Goal: Transaction & Acquisition: Purchase product/service

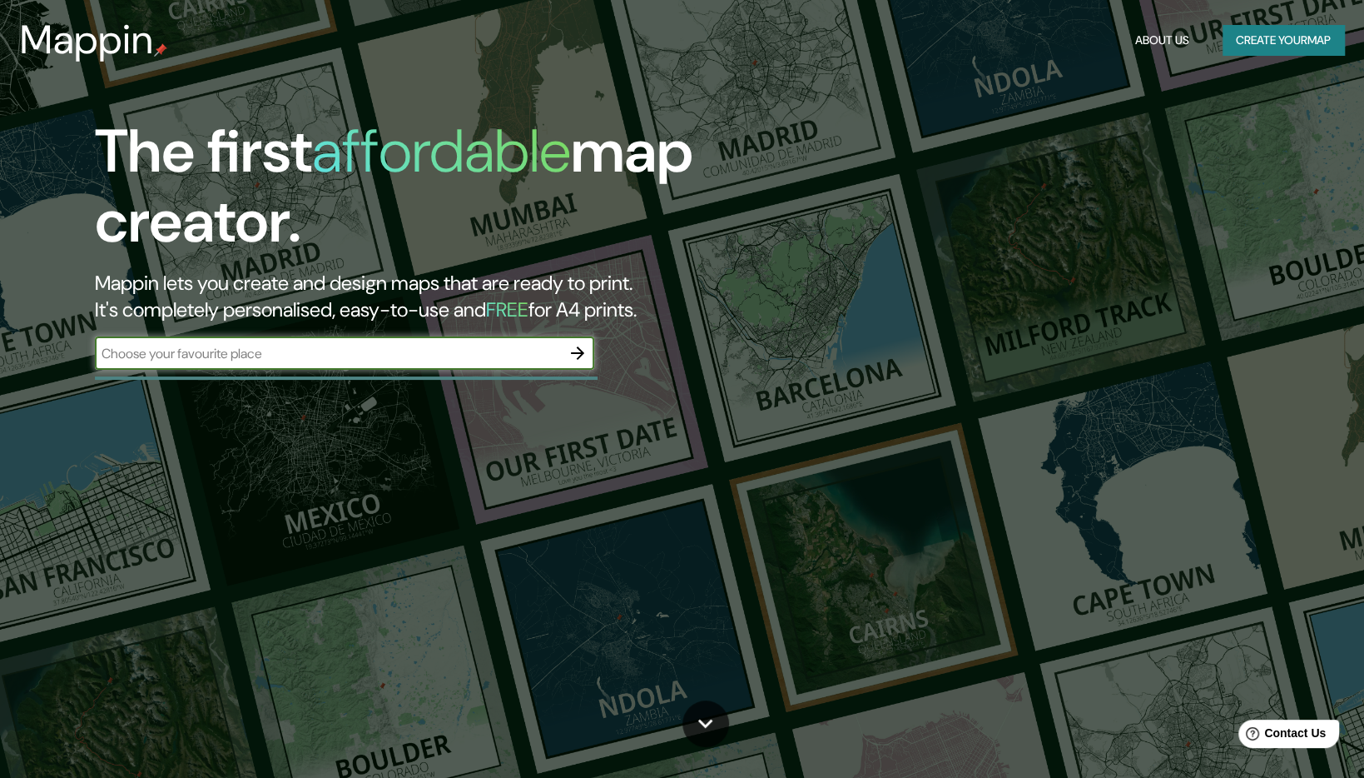
click at [293, 349] on input "text" at bounding box center [328, 353] width 466 height 19
type input "r"
type input "[GEOGRAPHIC_DATA][PERSON_NAME]"
click at [579, 350] on icon "button" at bounding box center [577, 352] width 13 height 13
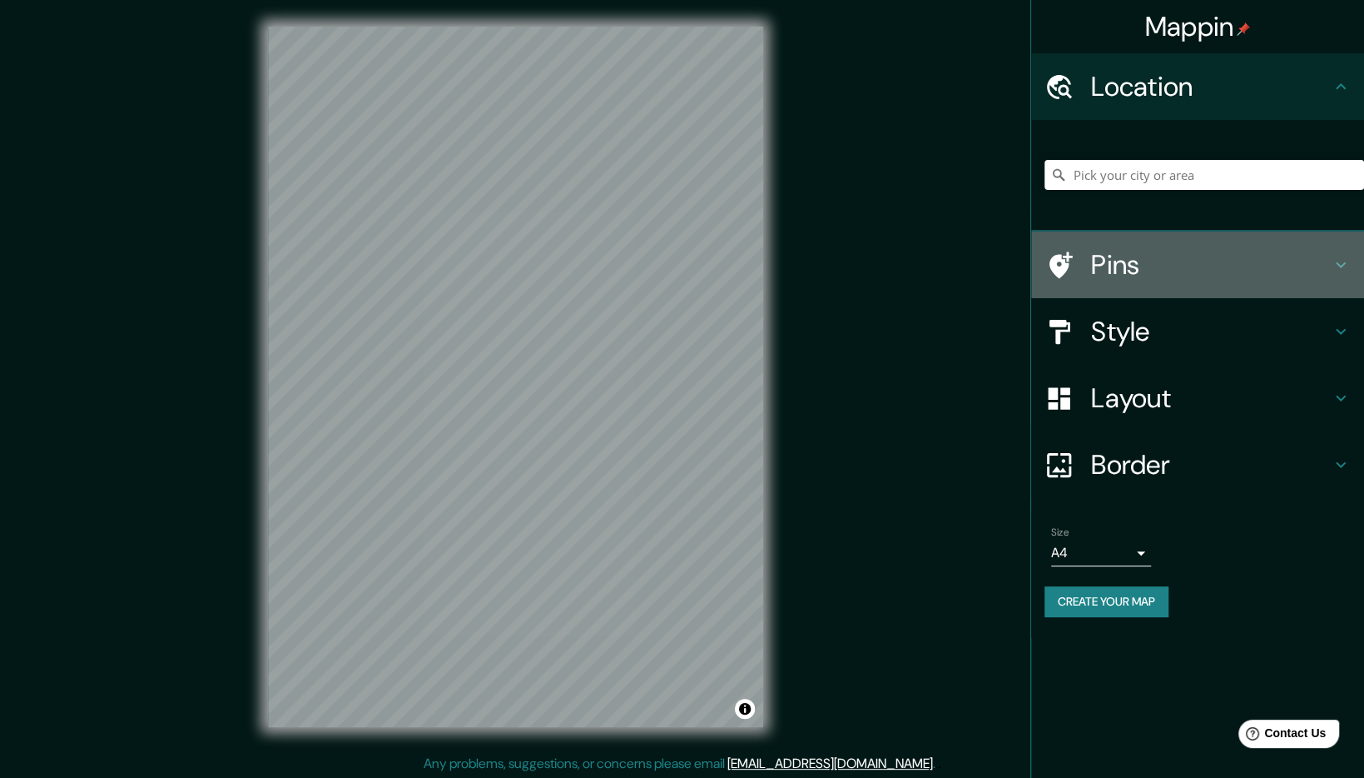
click at [1108, 258] on h4 "Pins" at bounding box center [1211, 264] width 240 height 33
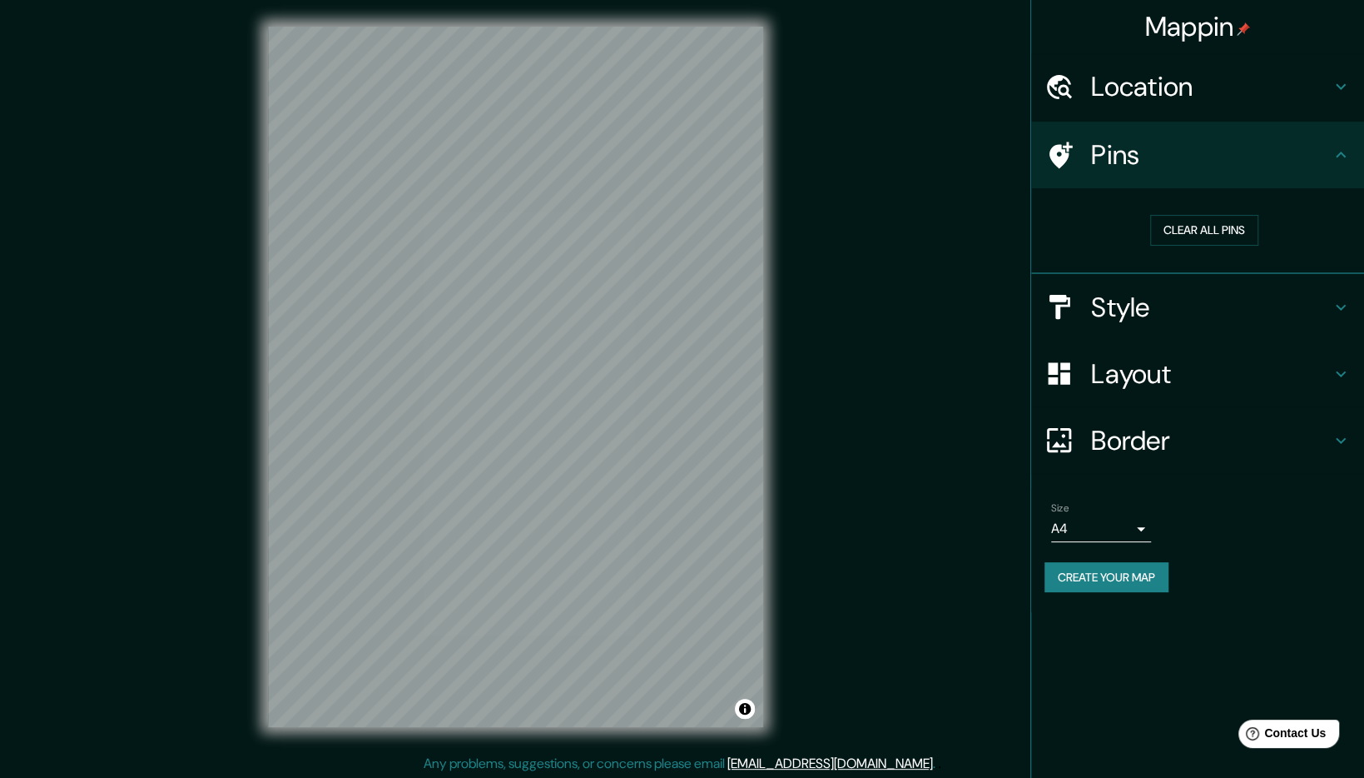
click at [1138, 326] on div "Style" at bounding box center [1197, 307] width 333 height 67
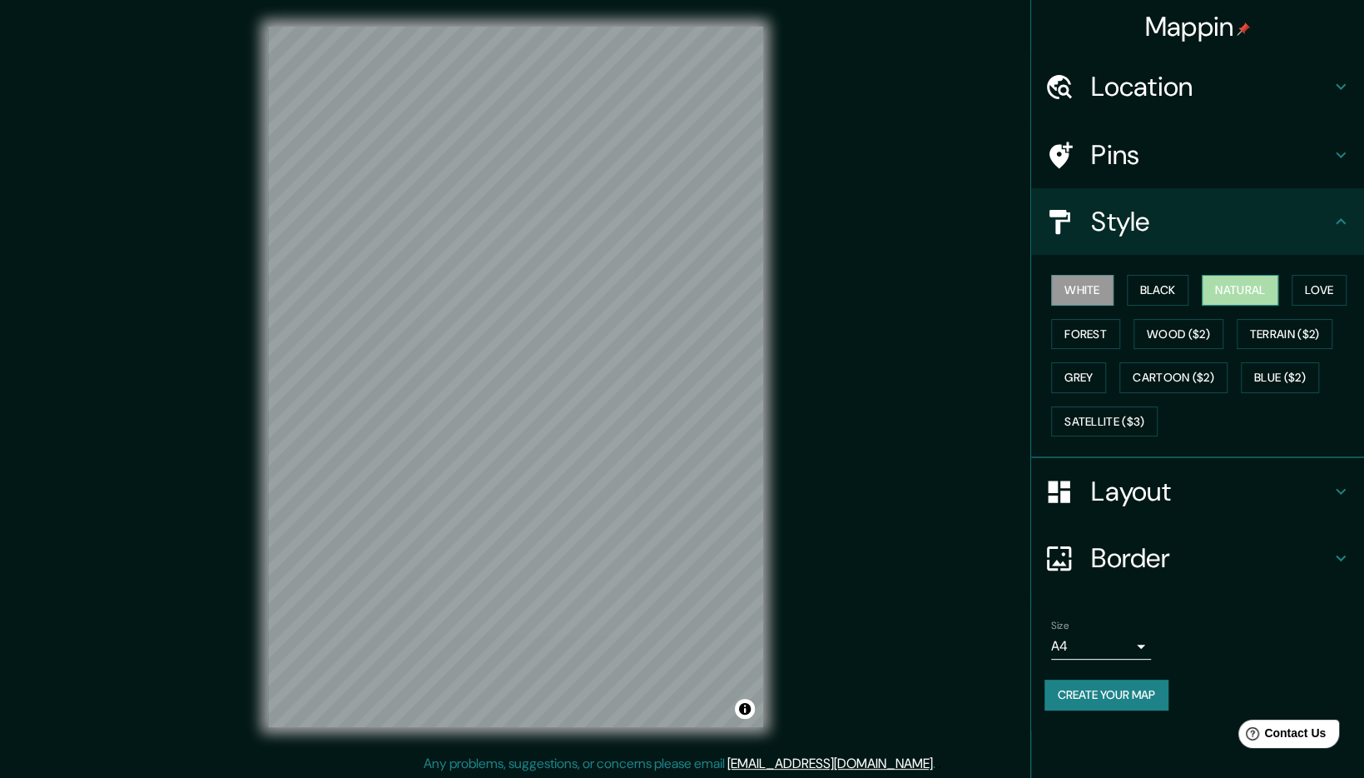
click at [1222, 281] on button "Natural" at bounding box center [1240, 290] width 77 height 31
click at [1324, 290] on button "Love" at bounding box center [1319, 290] width 55 height 31
click at [1170, 331] on button "Wood ($2)" at bounding box center [1179, 334] width 90 height 31
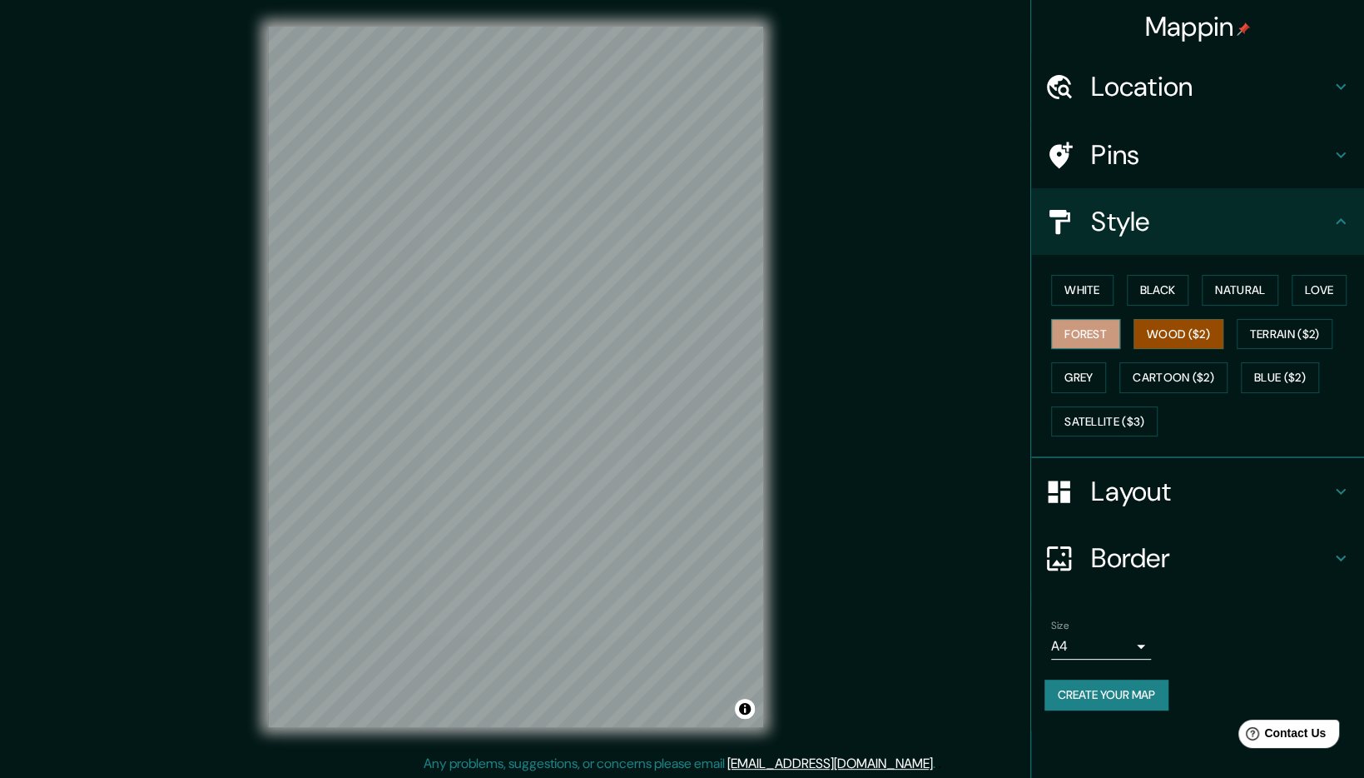
click at [1081, 327] on button "Forest" at bounding box center [1085, 334] width 69 height 31
click at [1160, 294] on button "Black" at bounding box center [1158, 290] width 62 height 31
click at [1100, 296] on button "White" at bounding box center [1082, 290] width 62 height 31
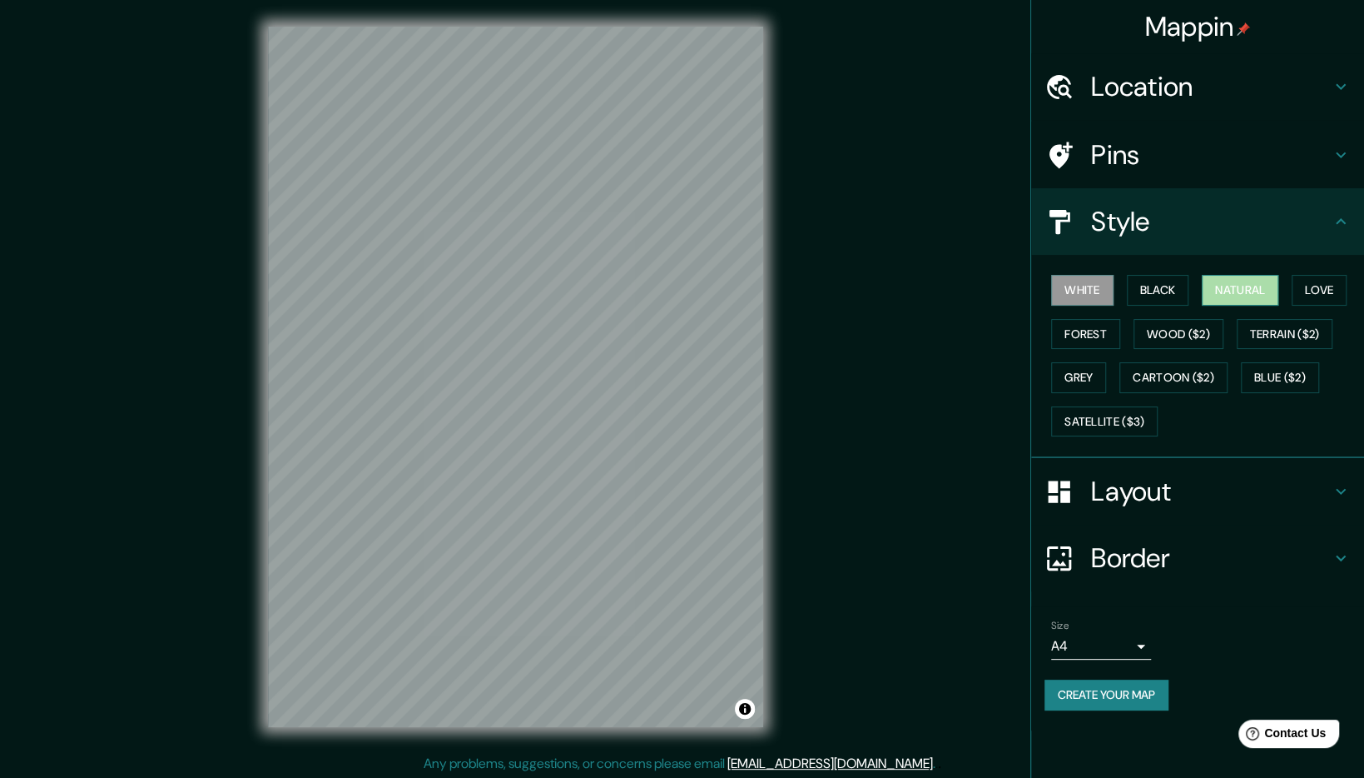
click at [1243, 286] on button "Natural" at bounding box center [1240, 290] width 77 height 31
click at [1137, 482] on h4 "Layout" at bounding box center [1211, 491] width 240 height 33
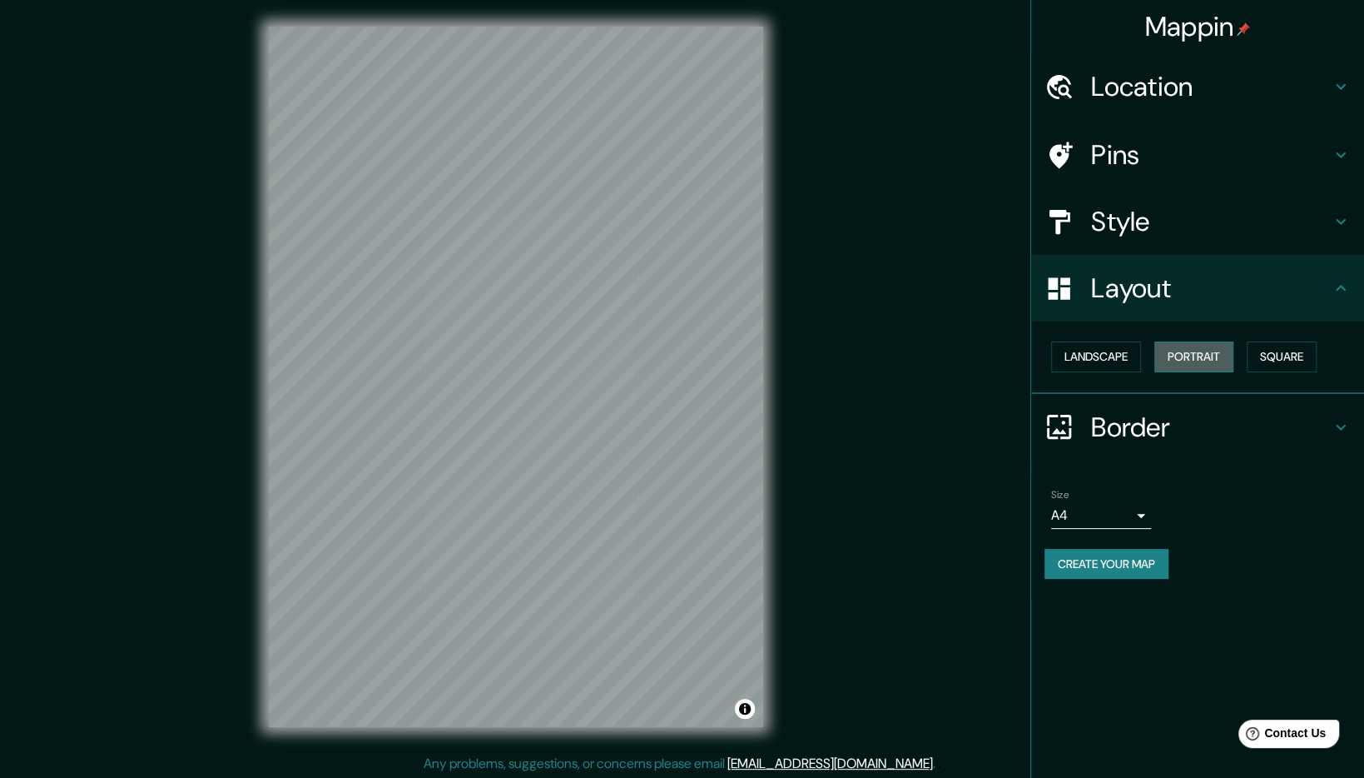
click at [1206, 356] on button "Portrait" at bounding box center [1194, 356] width 79 height 31
click at [1074, 350] on button "Landscape" at bounding box center [1096, 356] width 90 height 31
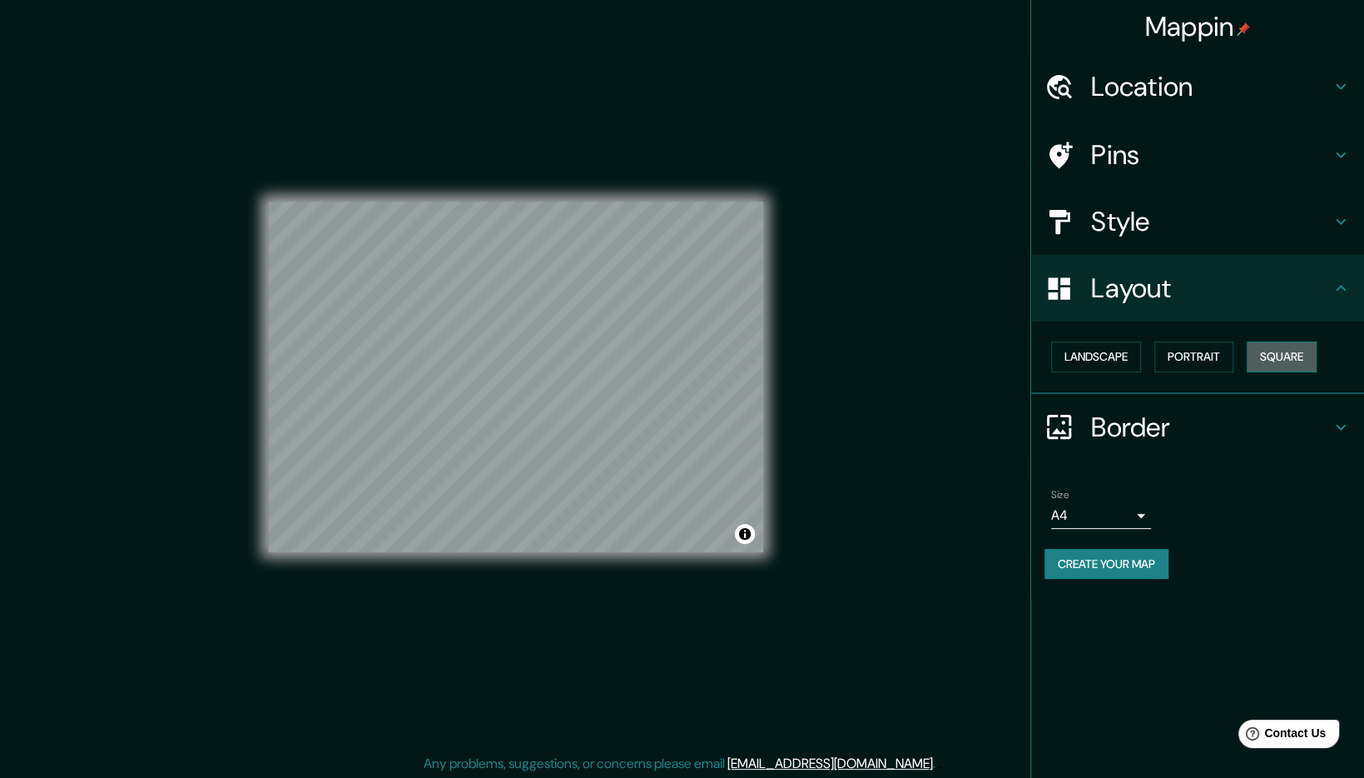
click at [1303, 355] on button "Square" at bounding box center [1282, 356] width 70 height 31
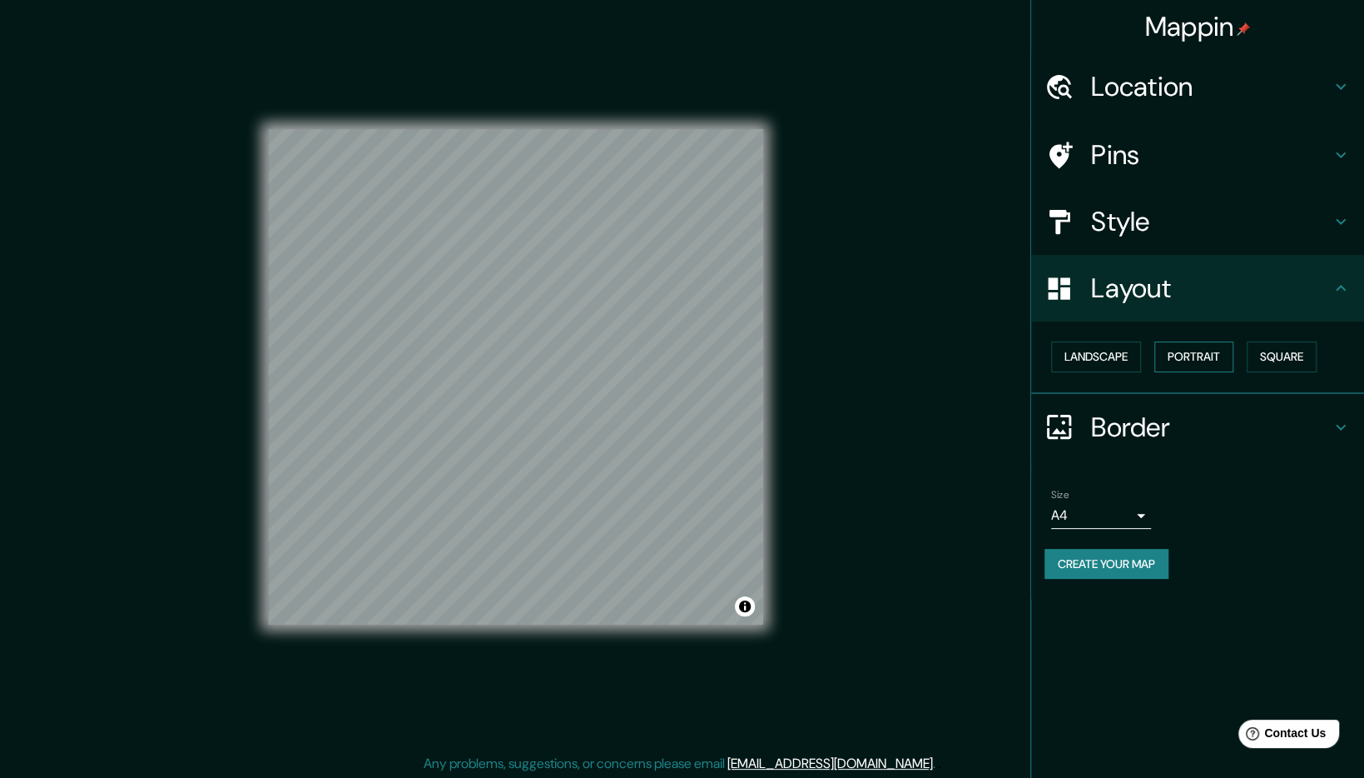
click at [1191, 367] on button "Portrait" at bounding box center [1194, 356] width 79 height 31
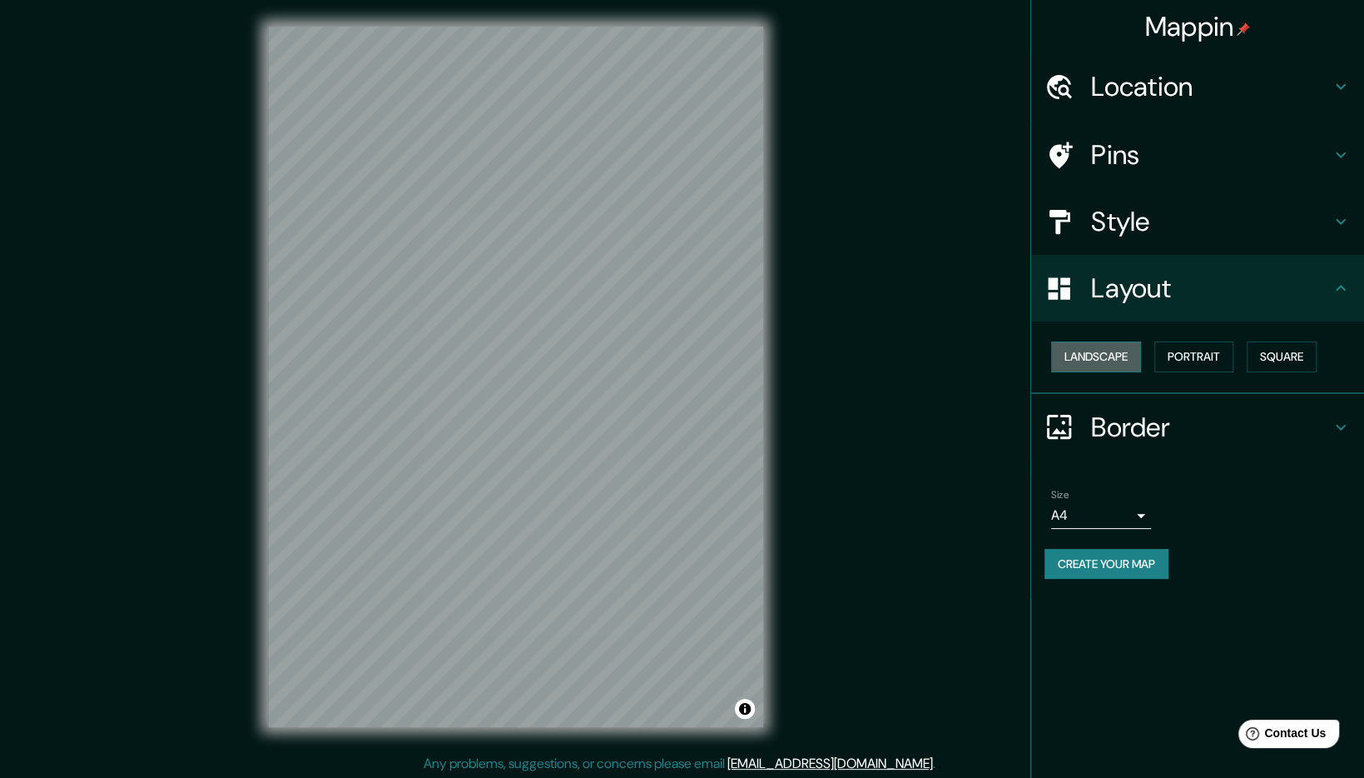
click at [1077, 363] on button "Landscape" at bounding box center [1096, 356] width 90 height 31
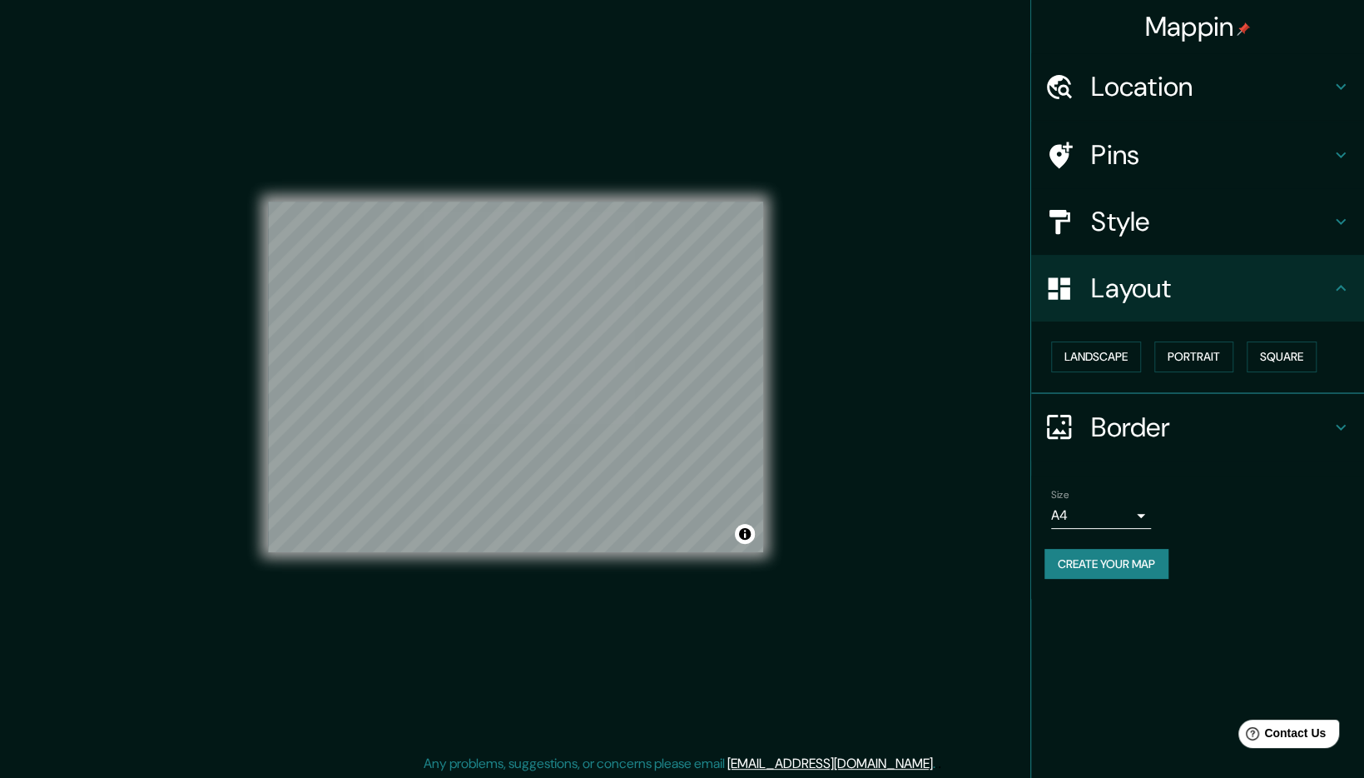
click at [1165, 96] on h4 "Location" at bounding box center [1211, 86] width 240 height 33
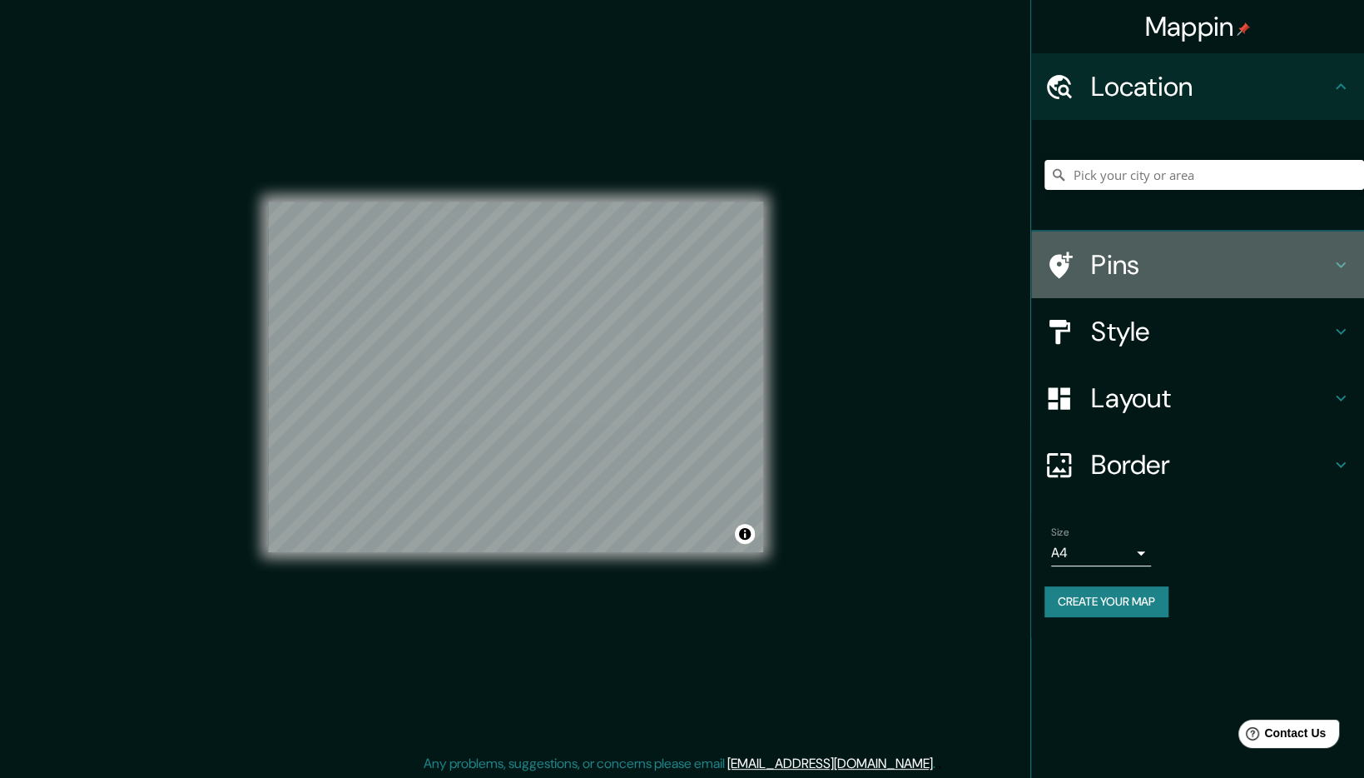
click at [1130, 276] on h4 "Pins" at bounding box center [1211, 264] width 240 height 33
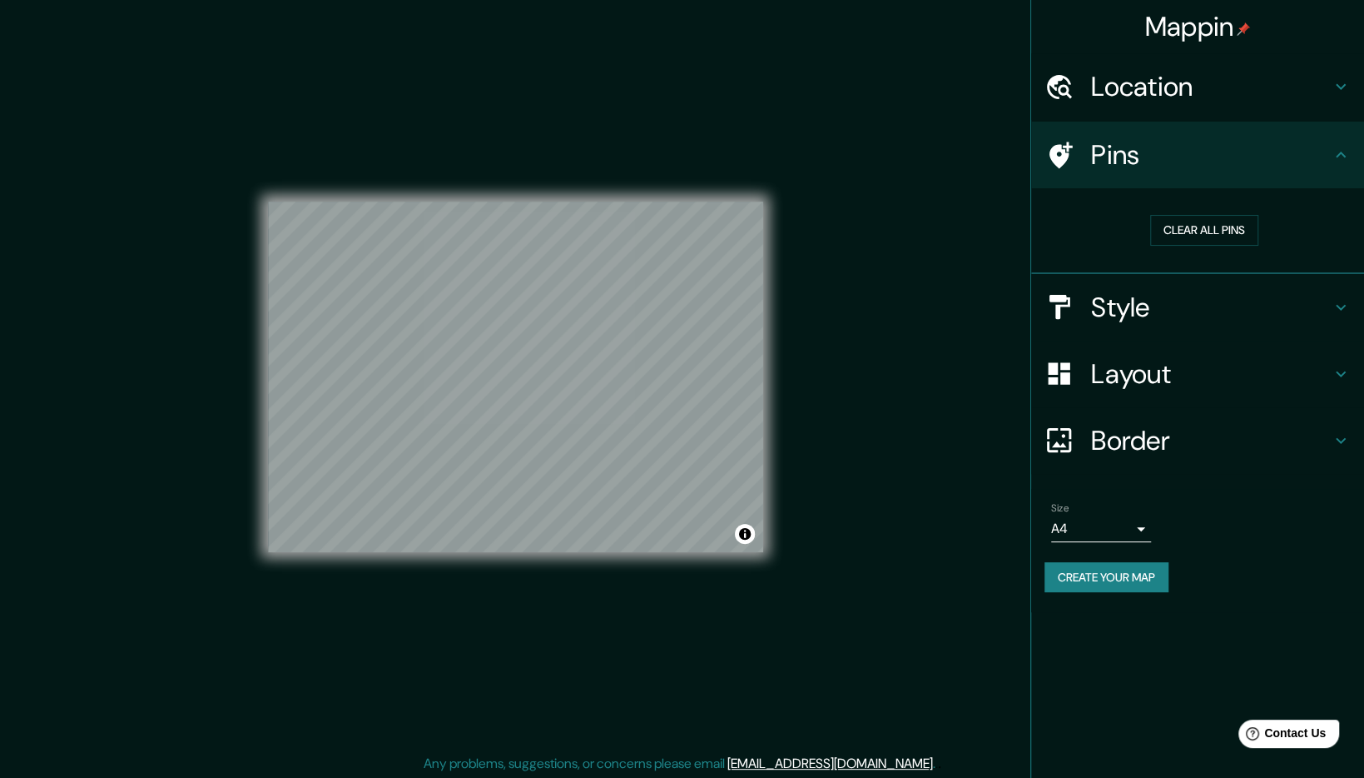
click at [1151, 80] on h4 "Location" at bounding box center [1211, 86] width 240 height 33
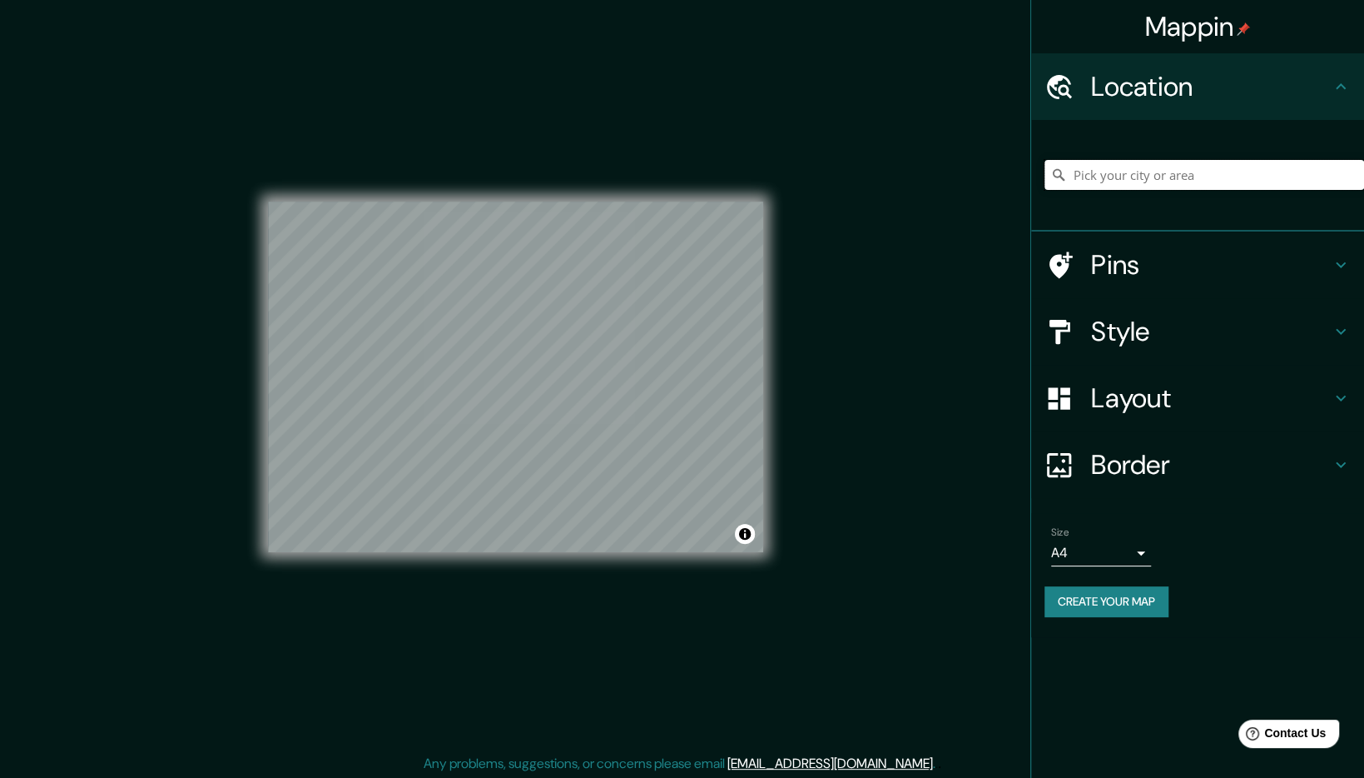
click at [1149, 176] on input "Pick your city or area" at bounding box center [1205, 175] width 320 height 30
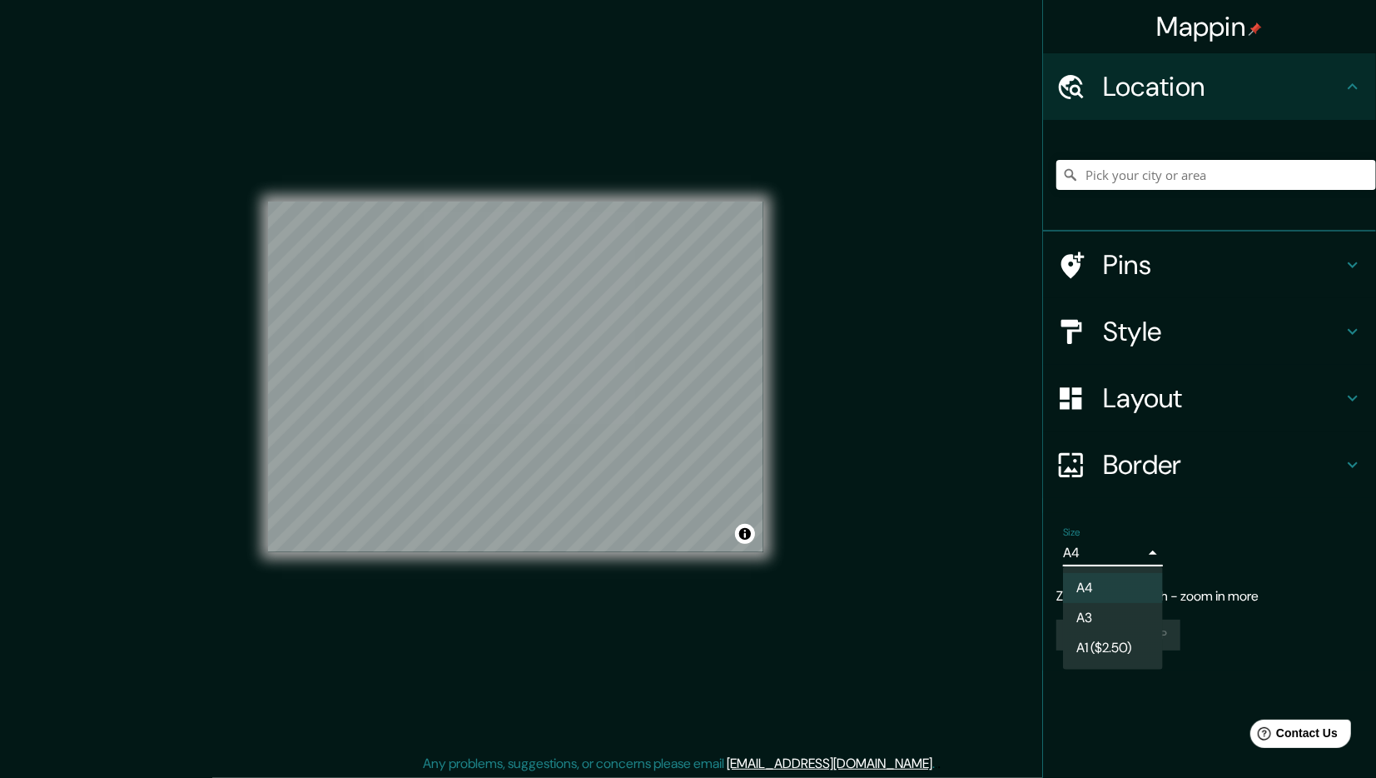
click at [1113, 551] on body "Mappin Location Pins Style Layout Border Choose a border. Hint : you can make l…" at bounding box center [688, 389] width 1376 height 778
click at [1113, 551] on div at bounding box center [688, 389] width 1376 height 778
